Goal: Task Accomplishment & Management: Manage account settings

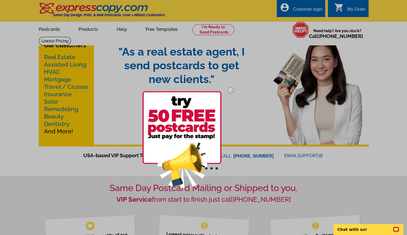
click at [230, 90] on img at bounding box center [230, 90] width 16 height 16
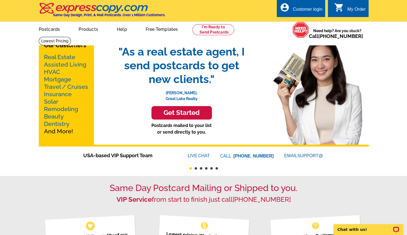
click at [317, 9] on div "Customer login" at bounding box center [307, 11] width 30 height 8
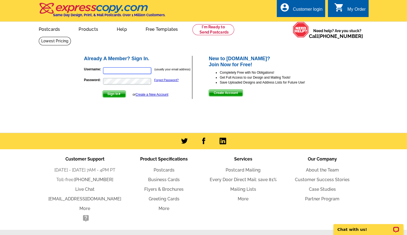
type input "m_jmonson@yahoo.com"
click at [115, 93] on span "Sign In" at bounding box center [114, 94] width 23 height 7
